Goal: Navigation & Orientation: Find specific page/section

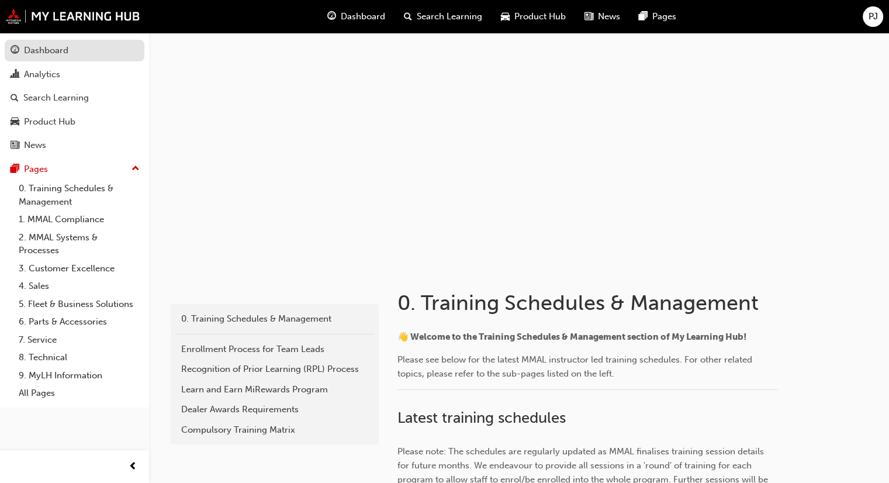
click at [73, 54] on div "Dashboard" at bounding box center [75, 50] width 128 height 15
